Goal: Navigation & Orientation: Find specific page/section

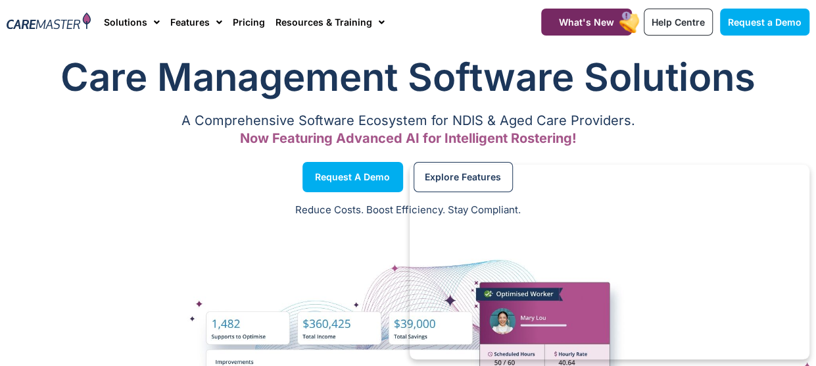
drag, startPoint x: 0, startPoint y: 0, endPoint x: 137, endPoint y: 223, distance: 261.6
click at [137, 223] on div "Reduce Costs. Boost Efficiency. Stay Compliant." at bounding box center [408, 211] width 816 height 32
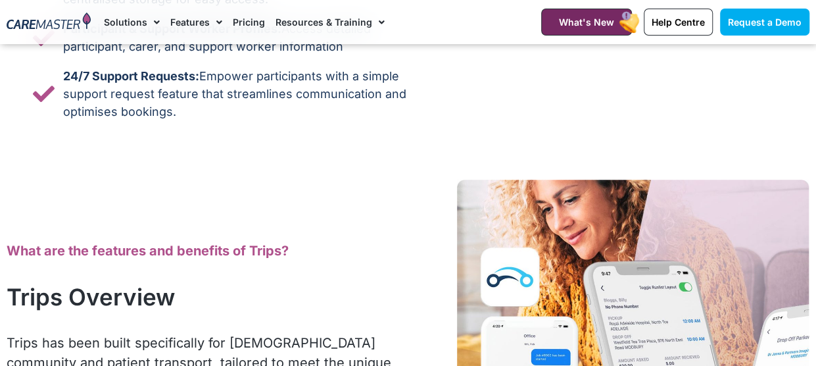
scroll to position [5261, 0]
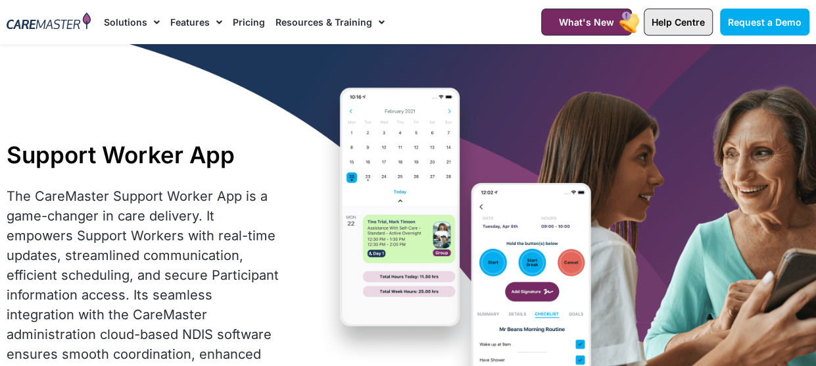
click at [658, 12] on link "Help Centre" at bounding box center [678, 22] width 69 height 27
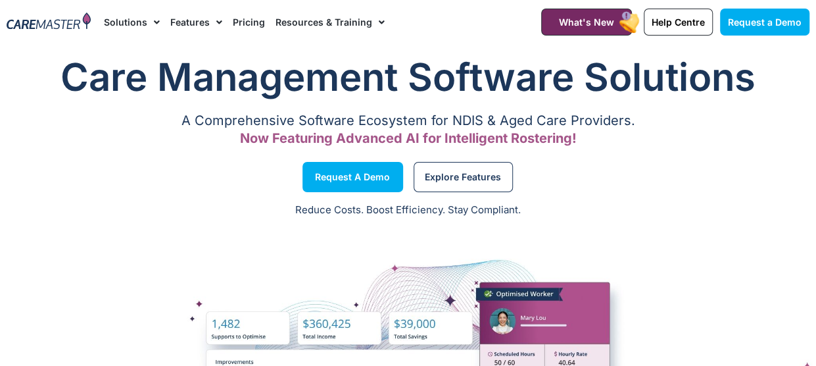
click at [42, 19] on img at bounding box center [49, 21] width 84 height 18
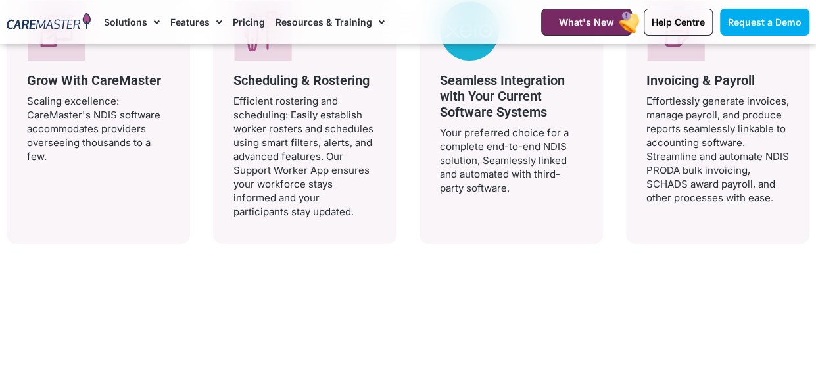
scroll to position [2631, 0]
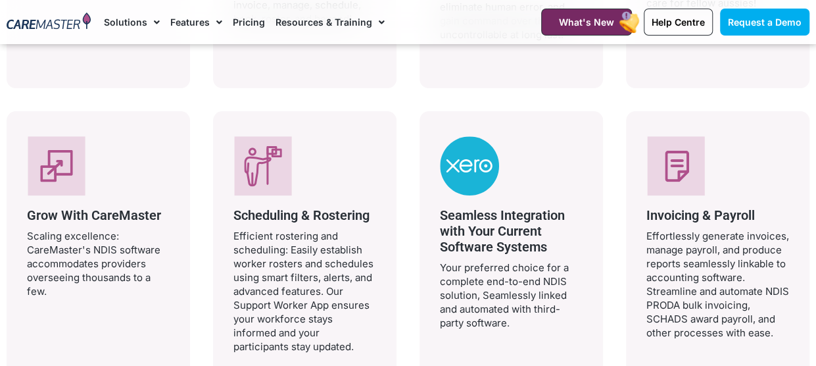
click at [272, 153] on icon at bounding box center [277, 153] width 11 height 9
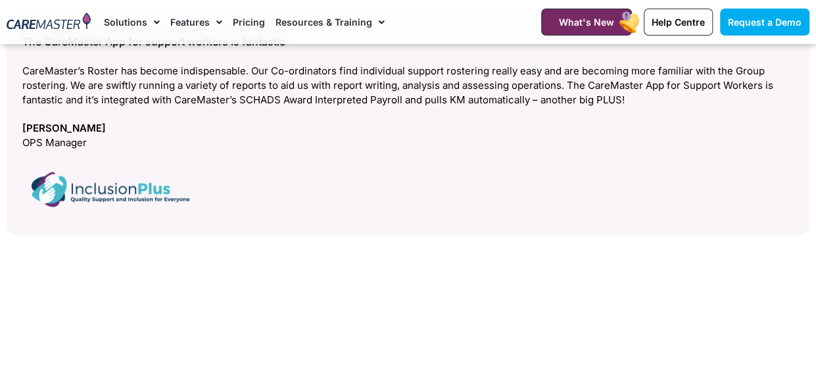
scroll to position [5590, 0]
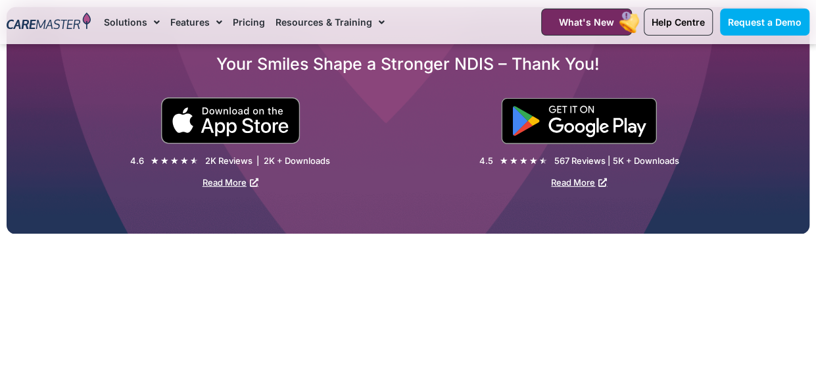
scroll to position [2018, 0]
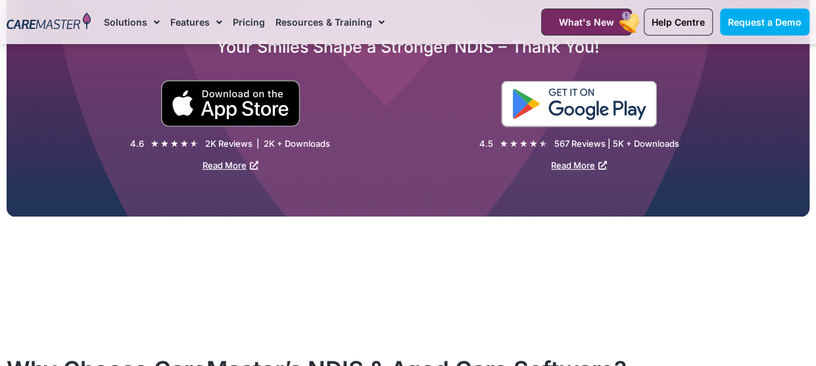
click at [636, 101] on img at bounding box center [579, 104] width 156 height 46
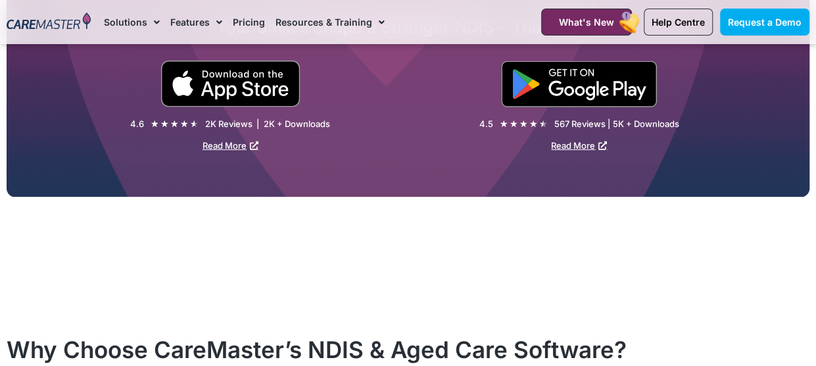
scroll to position [1842, 0]
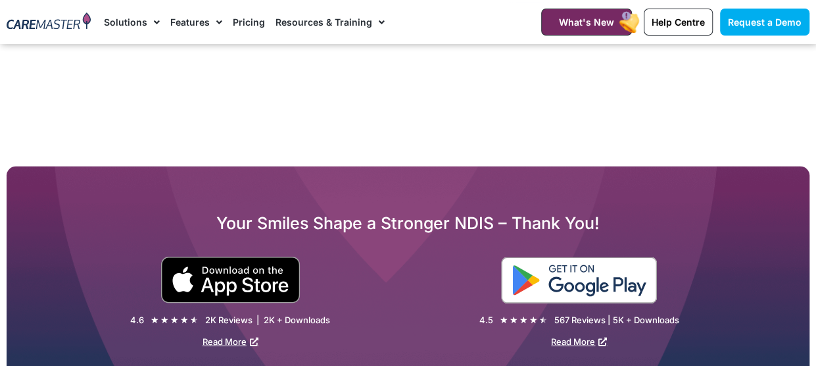
click at [610, 286] on img at bounding box center [579, 280] width 156 height 46
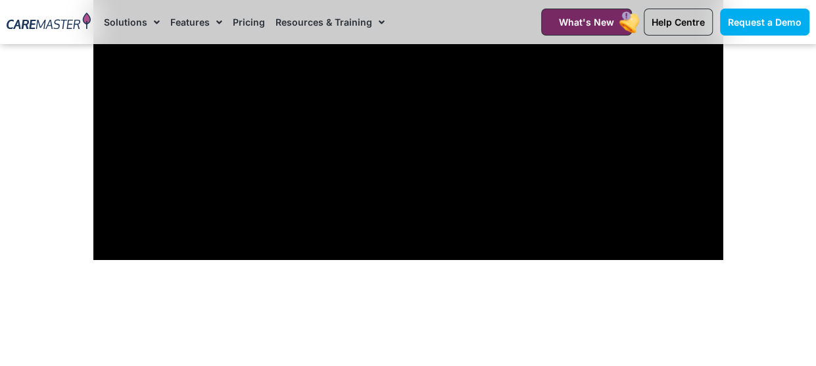
scroll to position [658, 0]
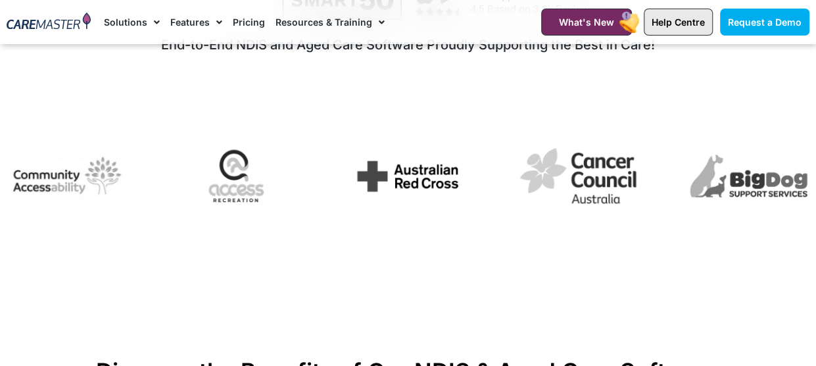
click at [689, 22] on span "Help Centre" at bounding box center [678, 21] width 53 height 11
